Goal: Transaction & Acquisition: Purchase product/service

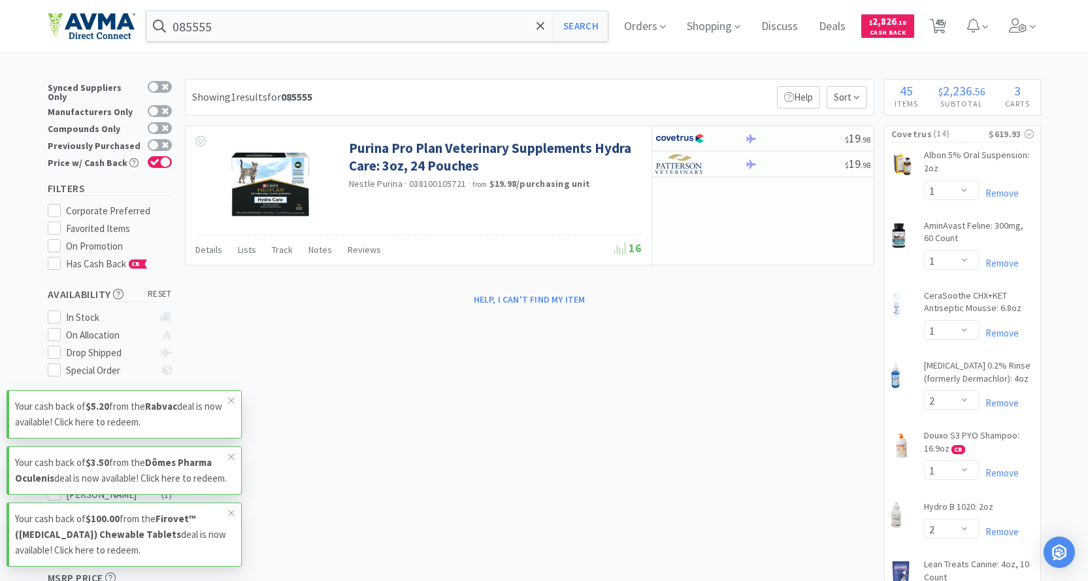
select select "1"
select select "2"
select select "1"
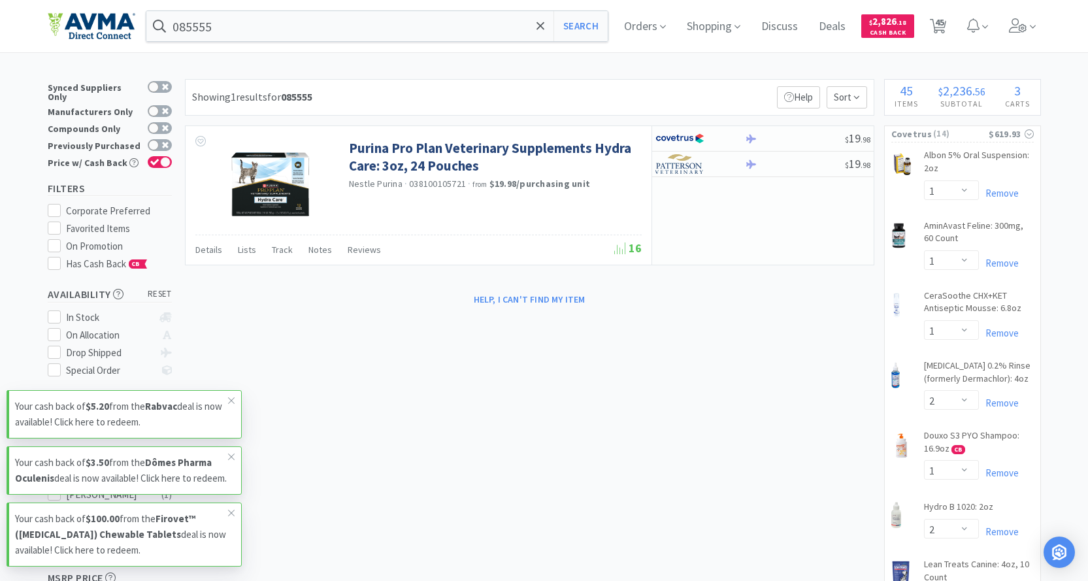
select select "2"
select select "5"
select select "1"
select select "8"
select select "5"
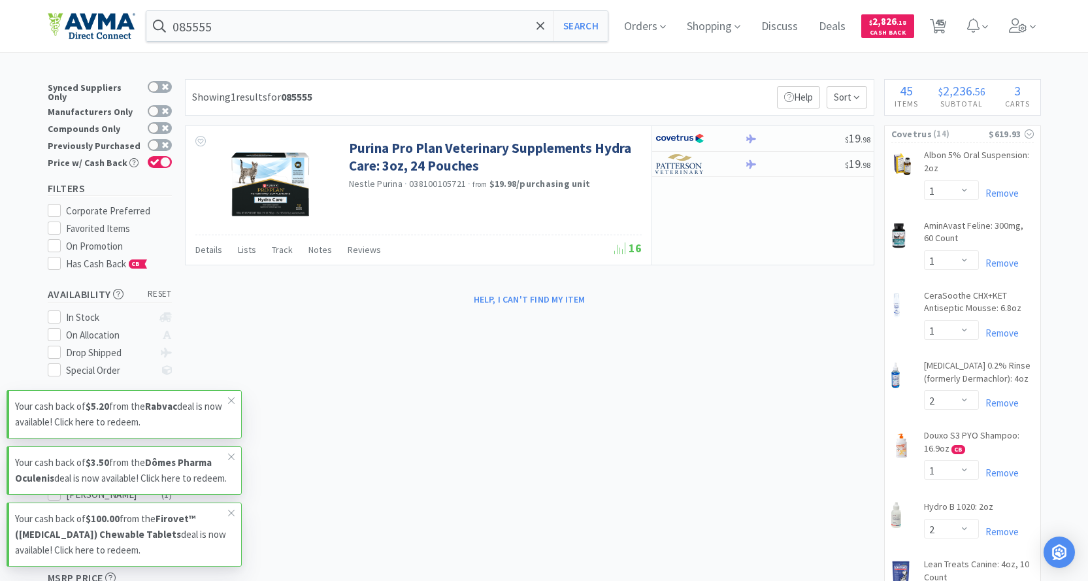
select select "2"
select select "1"
select select "12"
select select "1"
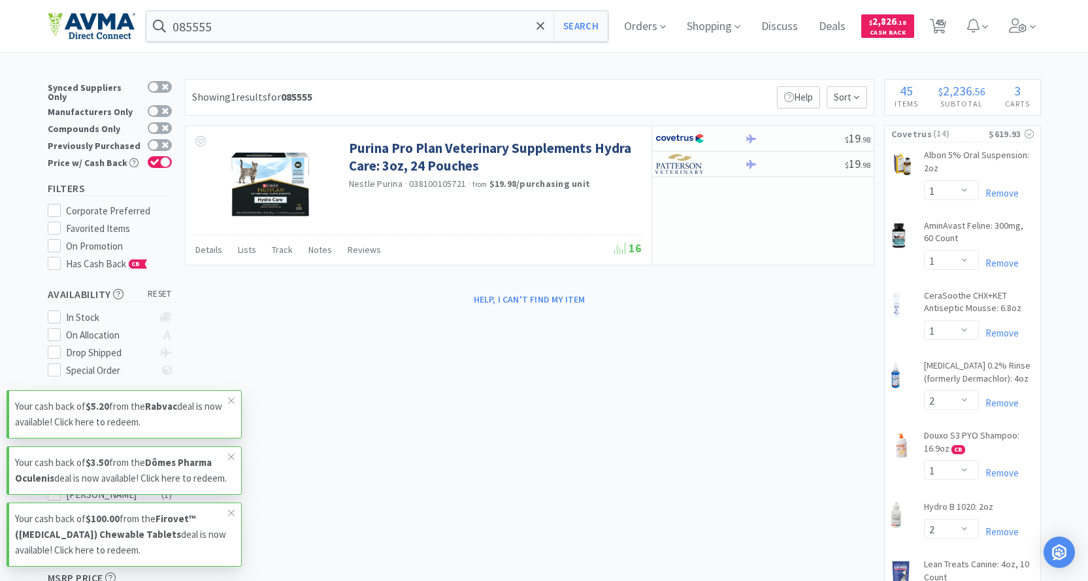
select select "2"
select select "1"
select select "2"
select select "1"
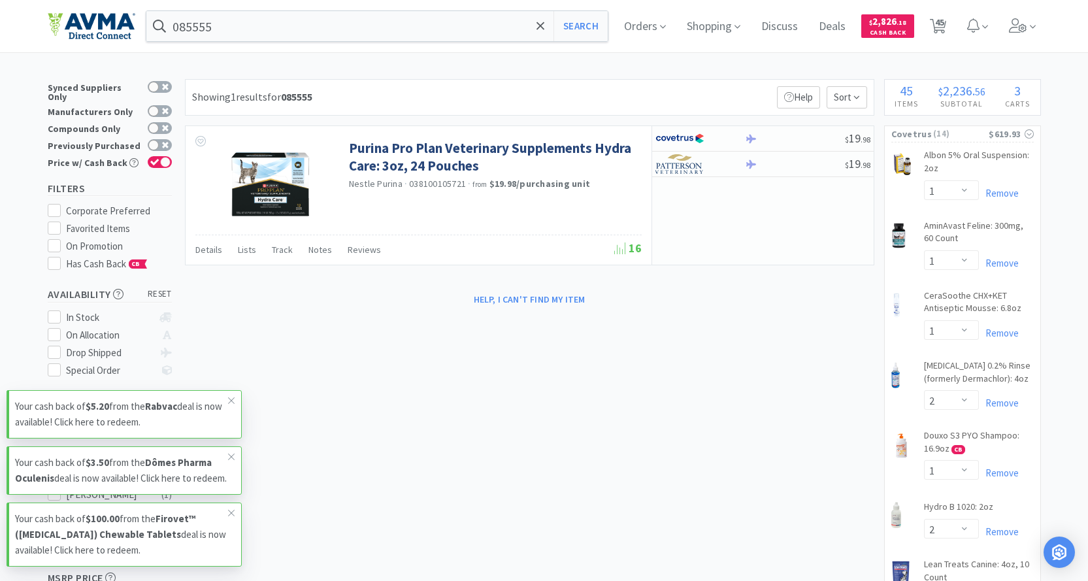
select select "1"
select select "4"
select select "1"
select select "15"
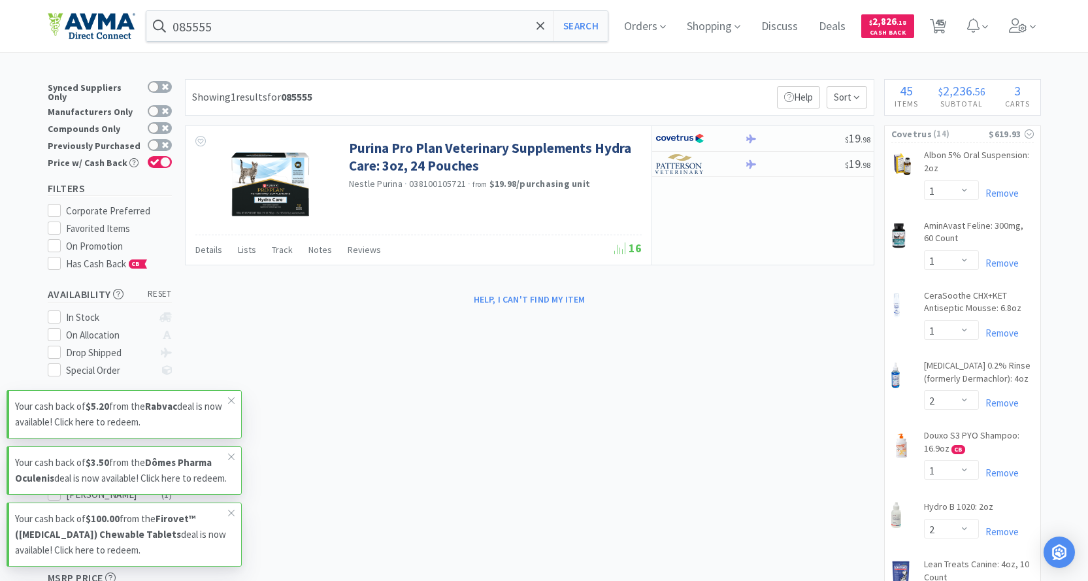
select select "1"
select select "6"
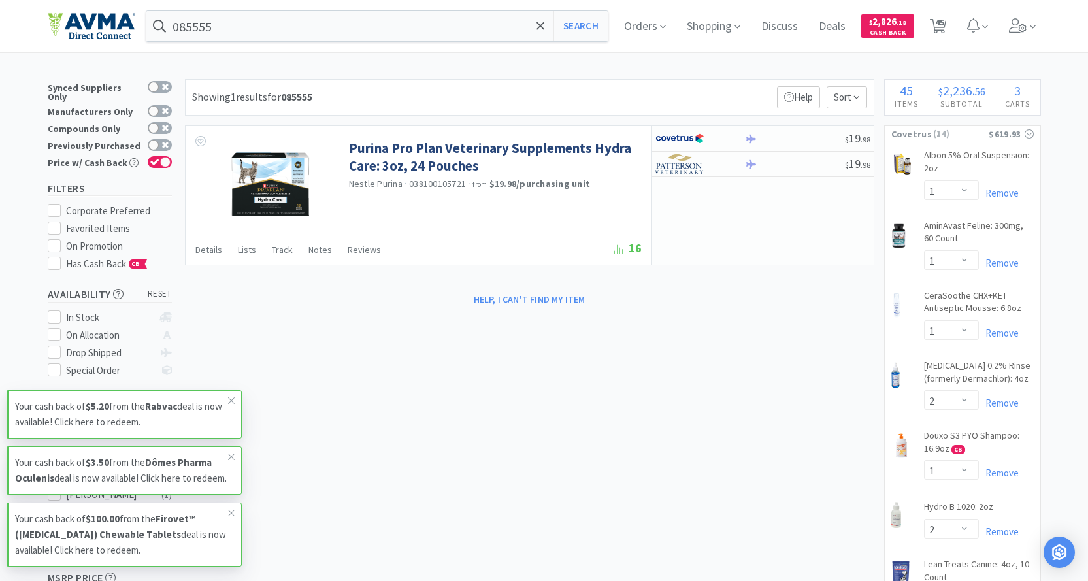
select select "2"
select select "1"
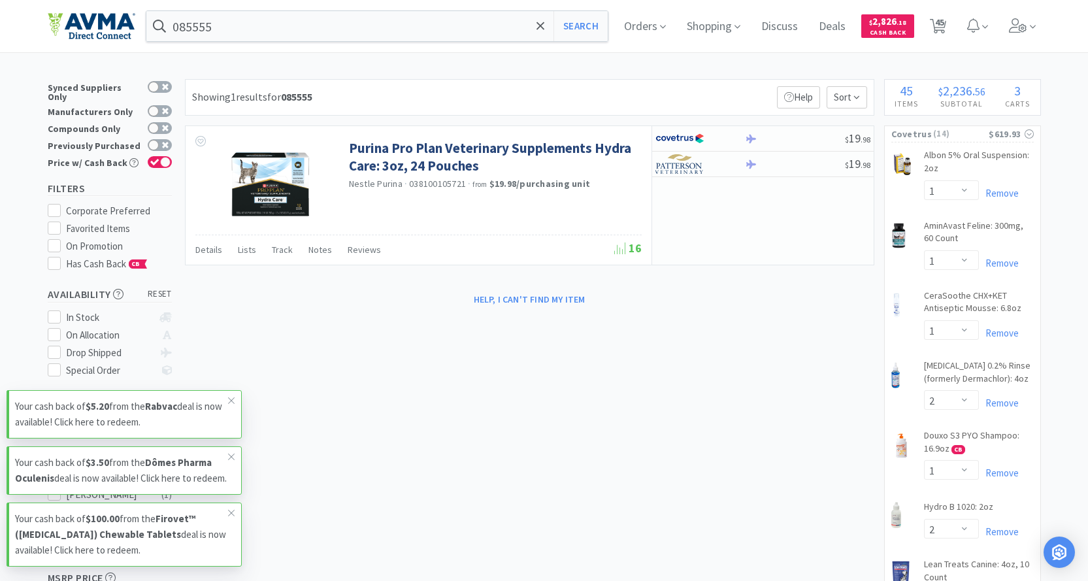
select select "1"
select select "3"
select select "1"
select select "2"
select select "1"
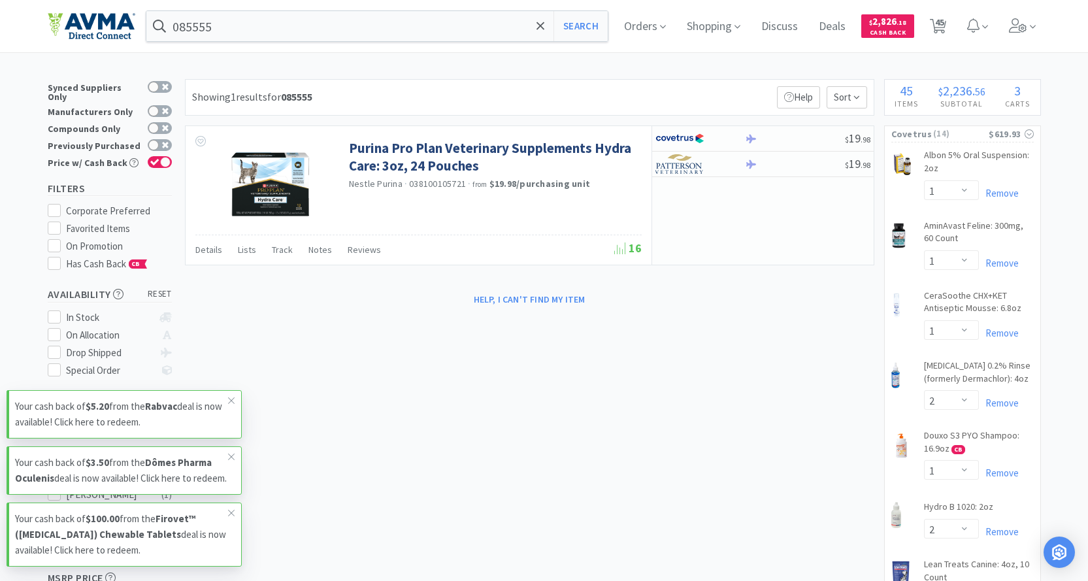
select select "1"
select select "5"
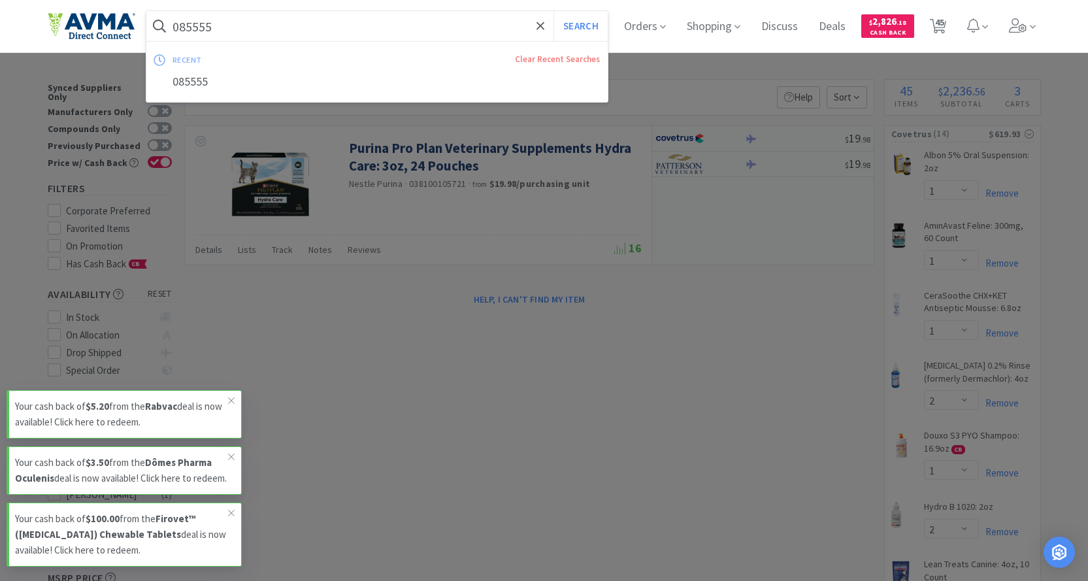
click at [234, 25] on input "085555" at bounding box center [377, 26] width 462 height 30
paste input "020842"
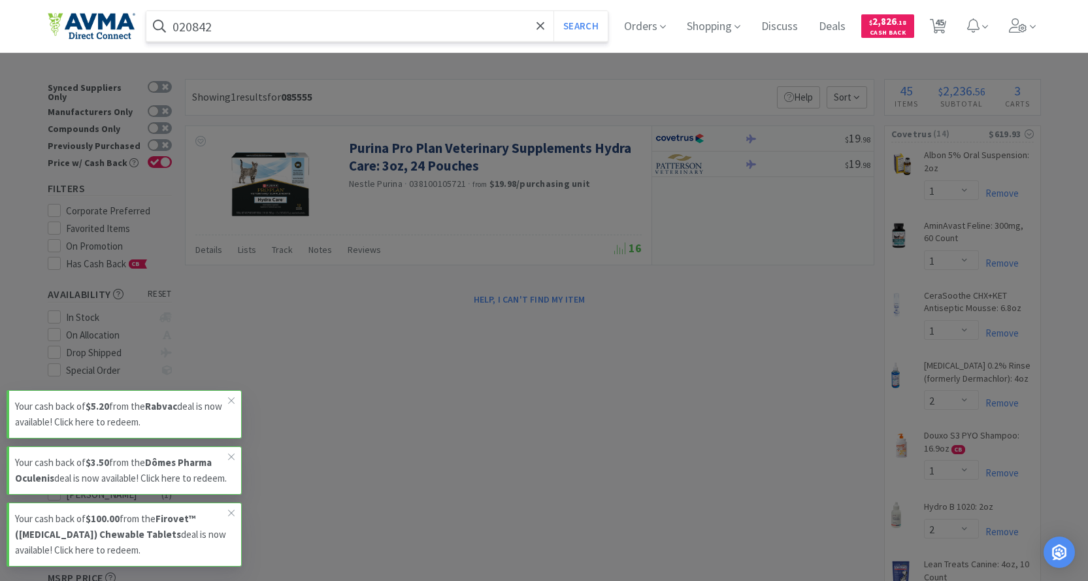
type input "020842"
click at [554, 11] on button "Search" at bounding box center [581, 26] width 54 height 30
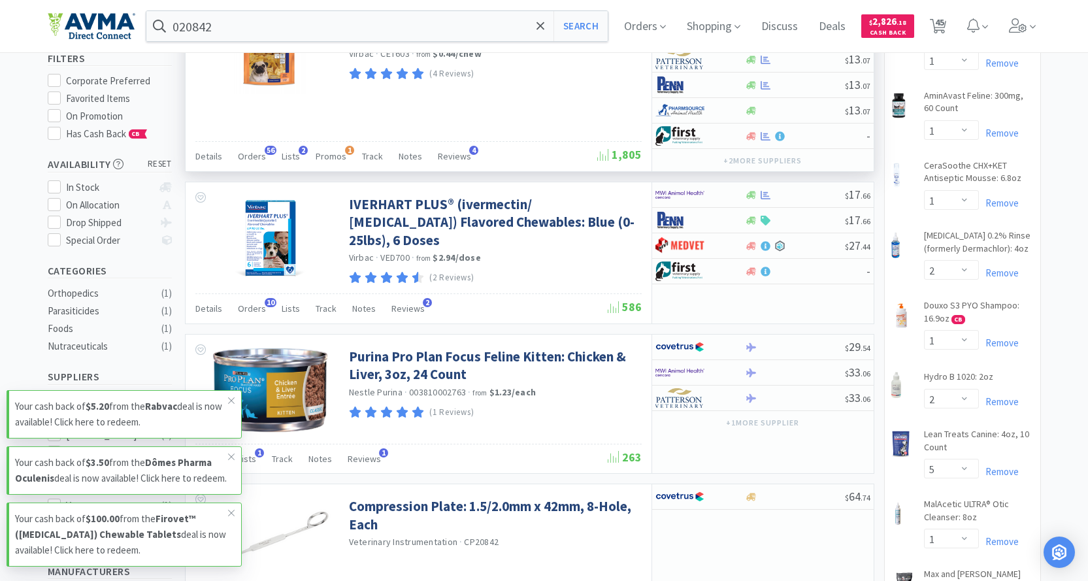
scroll to position [131, 0]
